Goal: Task Accomplishment & Management: Manage account settings

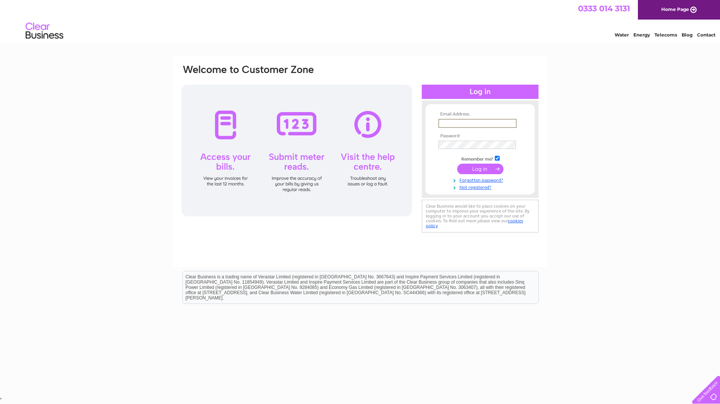
click at [447, 123] on input "text" at bounding box center [477, 123] width 78 height 9
type input "karen.mitchell@carrickcentre.co.uk"
click at [482, 169] on input "submit" at bounding box center [480, 168] width 46 height 11
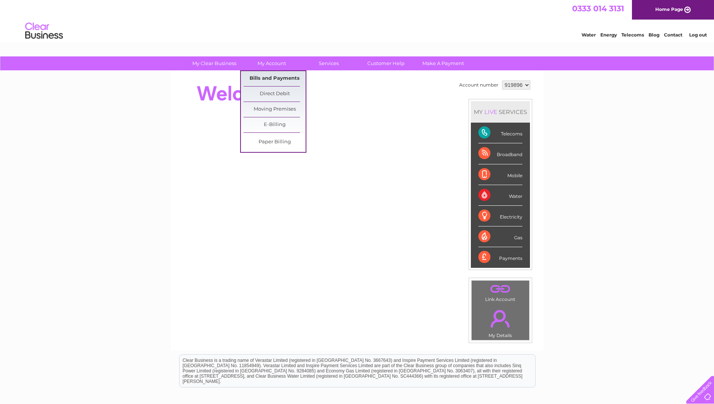
click at [277, 79] on link "Bills and Payments" at bounding box center [275, 78] width 62 height 15
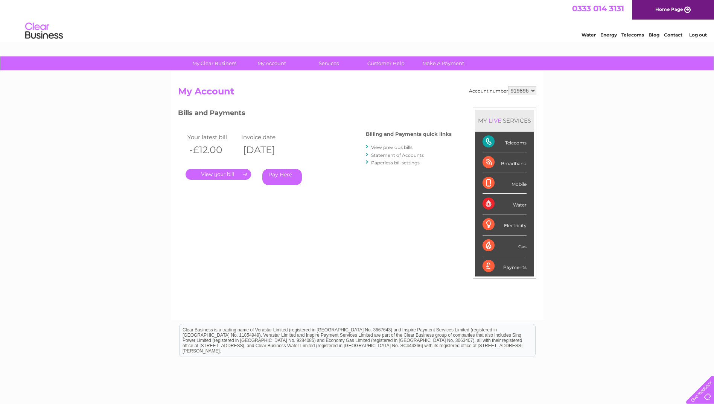
click at [236, 174] on link "." at bounding box center [219, 174] width 66 height 11
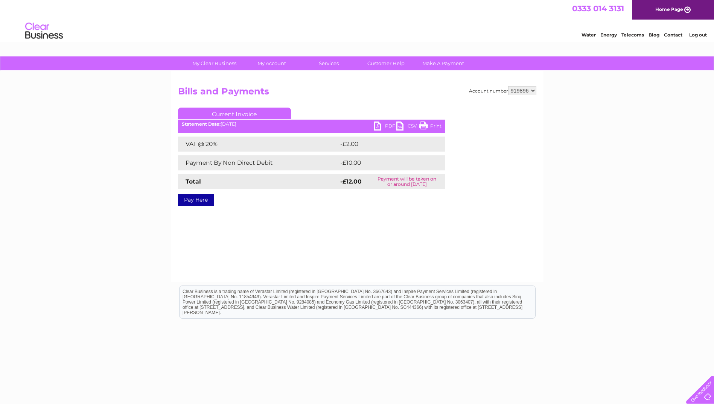
click at [458, 230] on div "Account number 919896 Bills and Payments Current Invoice PDF CSV Print VAT @ 20%" at bounding box center [357, 176] width 373 height 211
